Goal: Task Accomplishment & Management: Use online tool/utility

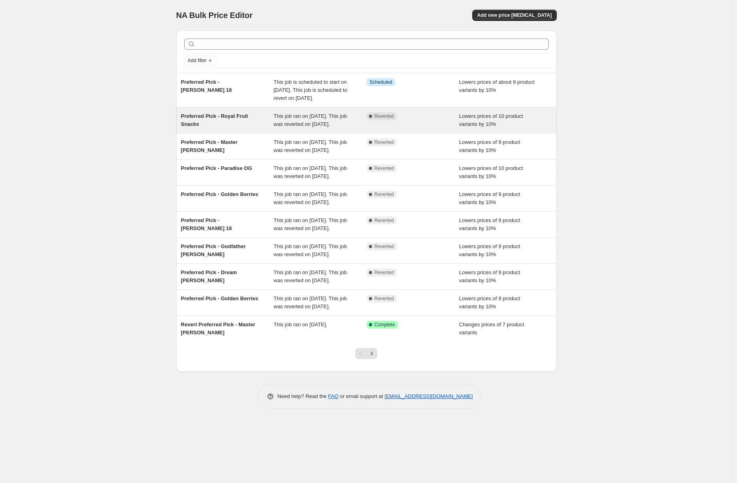
click at [189, 124] on span "Preferred Pick - Royal Fruit Snacks" at bounding box center [214, 120] width 67 height 14
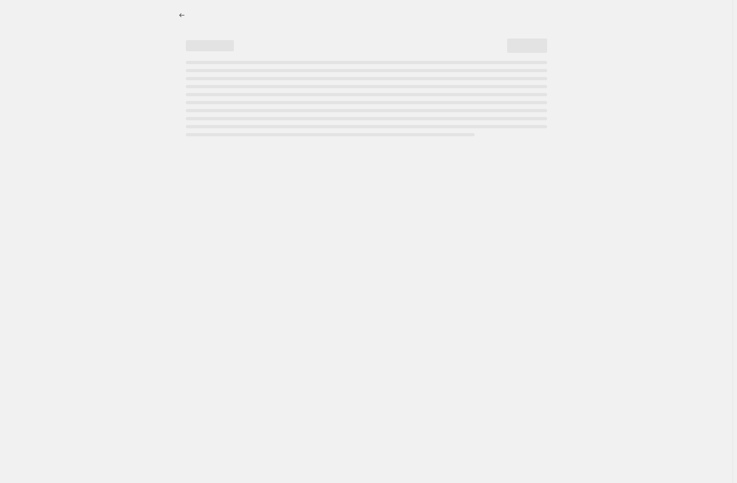
select select "percentage"
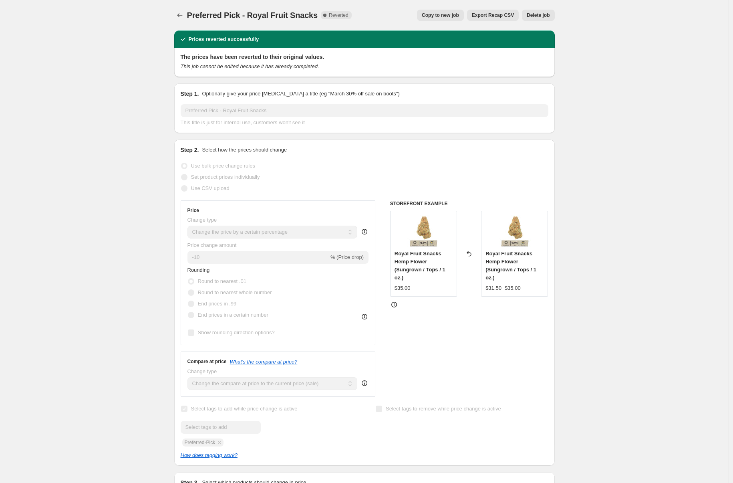
click at [453, 18] on button "Copy to new job" at bounding box center [440, 15] width 47 height 11
select select "percentage"
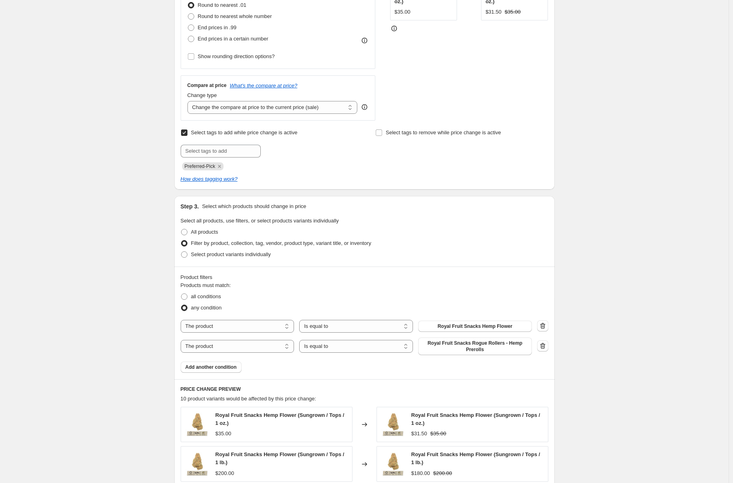
scroll to position [489, 0]
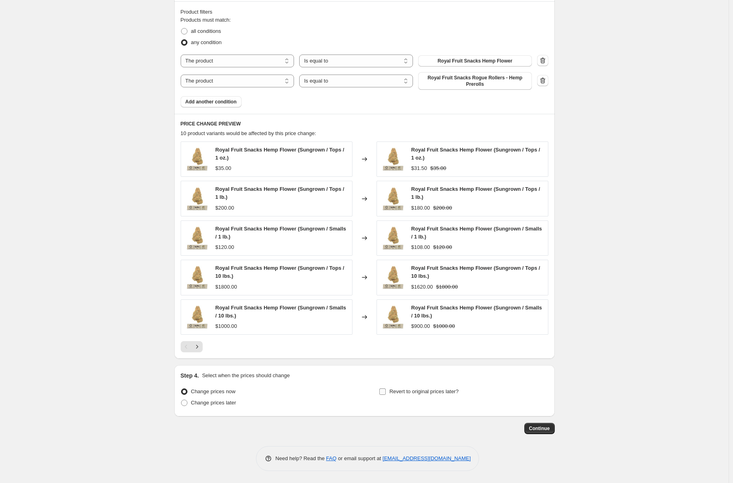
click at [386, 392] on input "Revert to original prices later?" at bounding box center [382, 391] width 6 height 6
checkbox input "true"
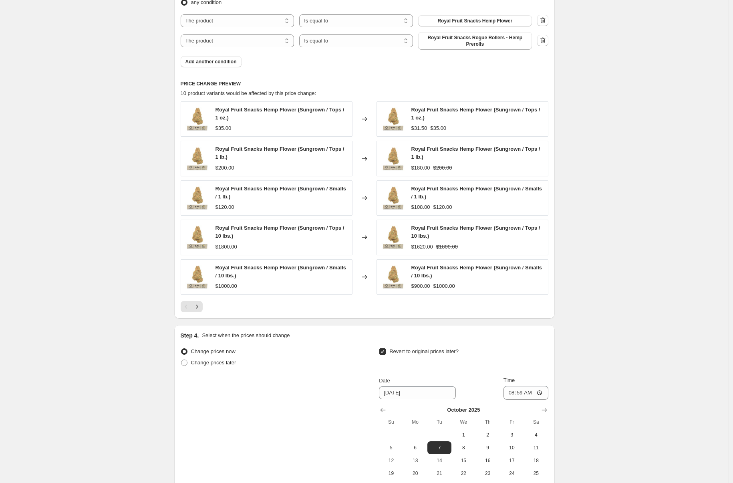
scroll to position [626, 0]
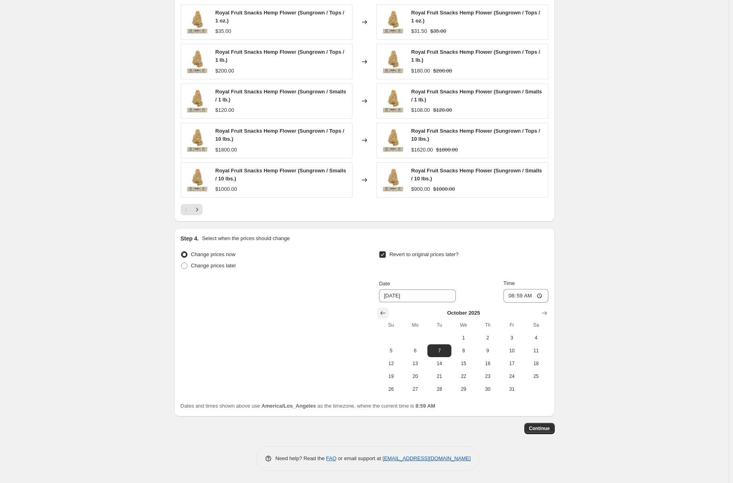
click at [382, 312] on icon "Show previous month, September 2025" at bounding box center [383, 313] width 8 height 8
click at [444, 387] on span "30" at bounding box center [440, 389] width 18 height 6
type input "9/30/2025"
click at [513, 295] on input "08:59" at bounding box center [525, 296] width 45 height 14
click at [531, 297] on input "11:59" at bounding box center [525, 296] width 45 height 14
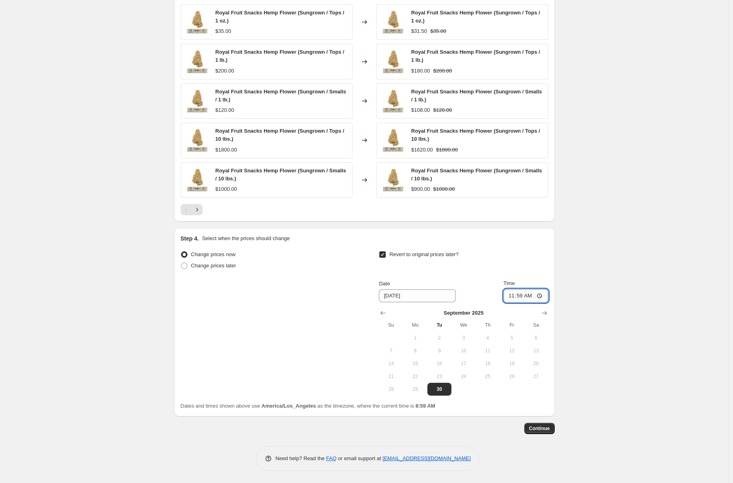
type input "23:59"
click at [544, 429] on span "Continue" at bounding box center [539, 428] width 21 height 6
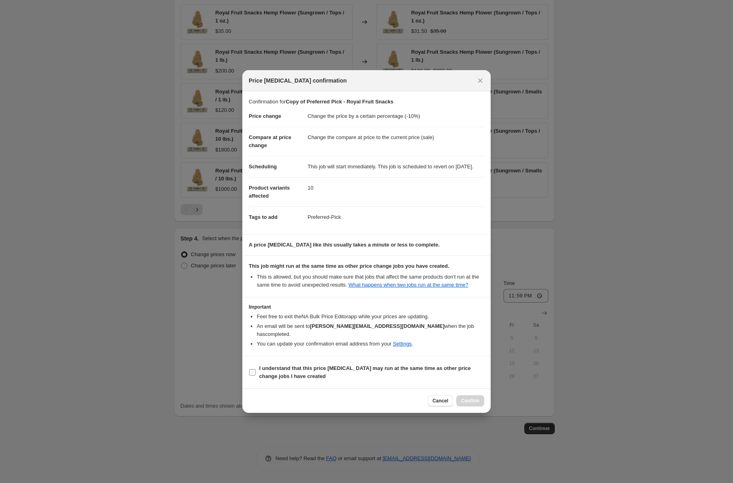
click at [274, 373] on b "I understand that this price change job may run at the same time as other price…" at bounding box center [364, 372] width 211 height 14
click at [256, 373] on input "I understand that this price change job may run at the same time as other price…" at bounding box center [252, 372] width 6 height 6
checkbox input "true"
click at [470, 401] on span "Confirm" at bounding box center [470, 400] width 18 height 6
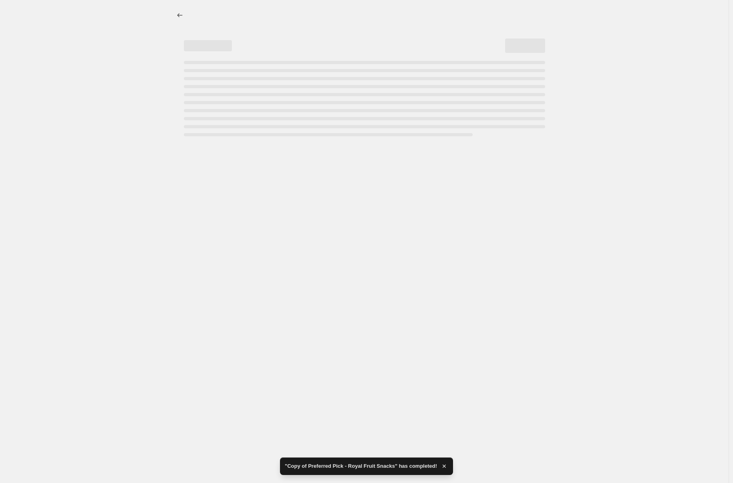
select select "percentage"
